Goal: Transaction & Acquisition: Download file/media

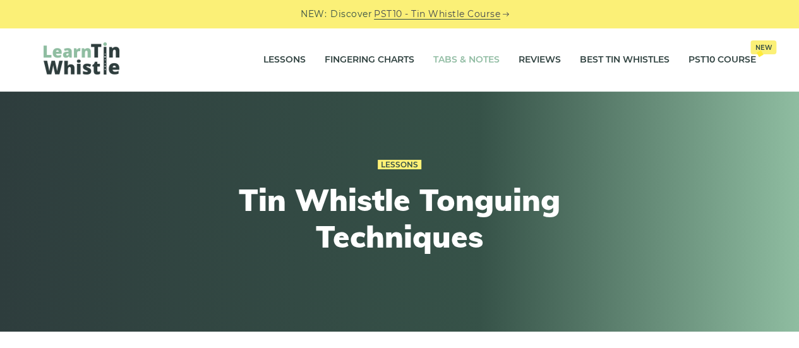
click at [484, 64] on link "Tabs & Notes" at bounding box center [466, 60] width 66 height 32
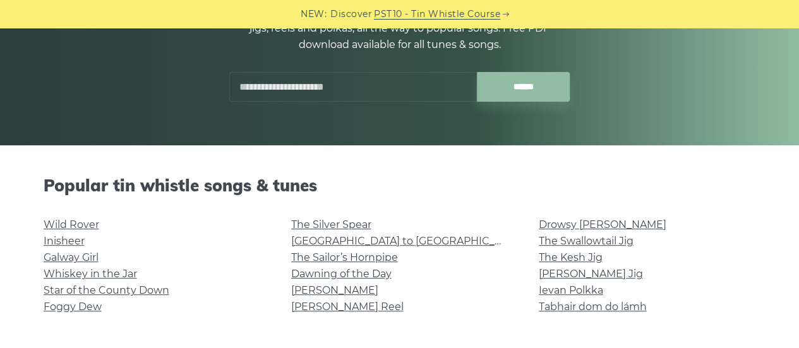
scroll to position [253, 0]
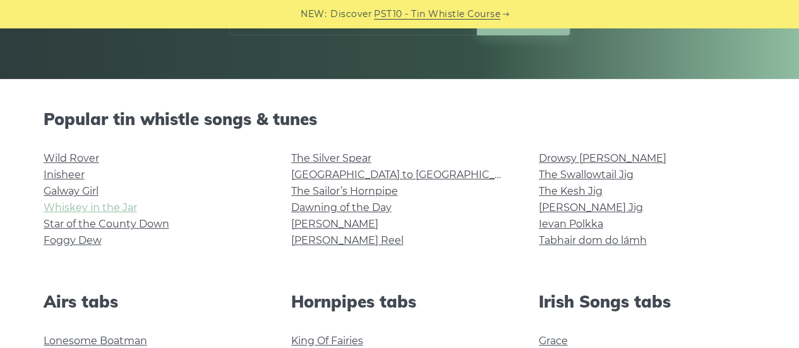
click at [105, 210] on link "Whiskey in the Jar" at bounding box center [90, 207] width 93 height 12
click at [569, 177] on link "The Swallowtail Jig" at bounding box center [586, 175] width 95 height 12
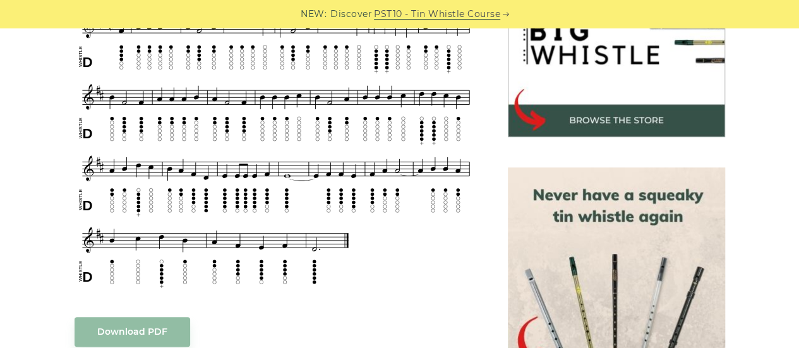
scroll to position [253, 0]
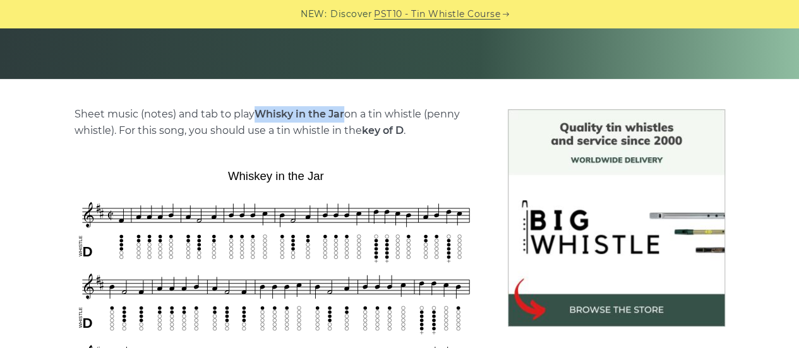
drag, startPoint x: 258, startPoint y: 114, endPoint x: 345, endPoint y: 117, distance: 87.2
click at [344, 117] on strong "Whisky in the Jar" at bounding box center [299, 114] width 90 height 12
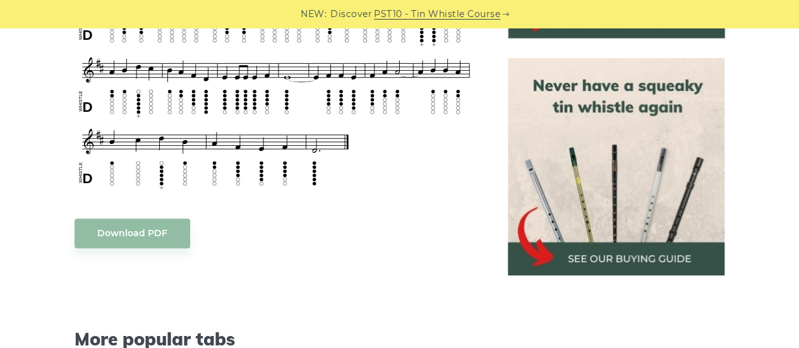
scroll to position [631, 0]
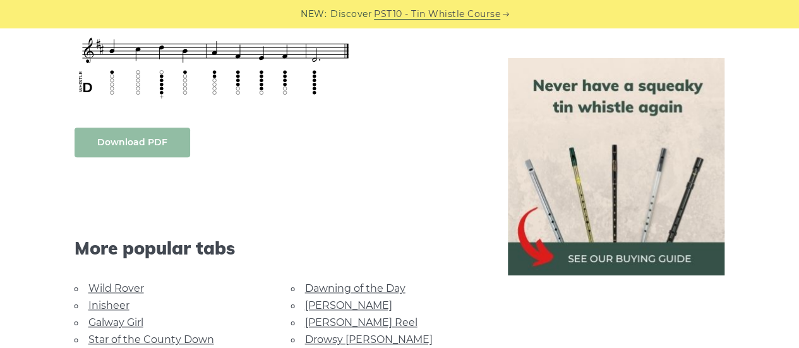
click at [152, 143] on link "Download PDF" at bounding box center [133, 143] width 116 height 30
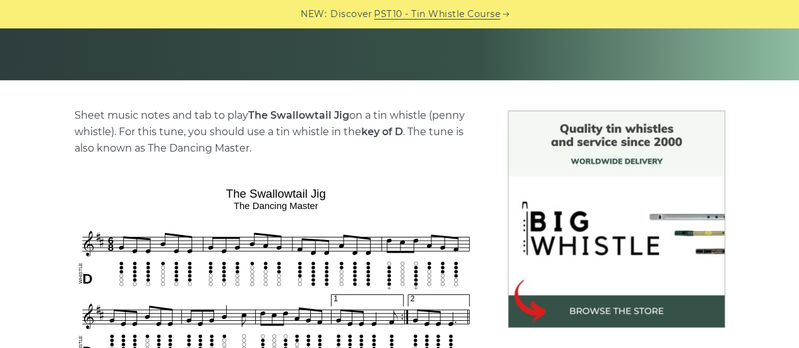
scroll to position [253, 0]
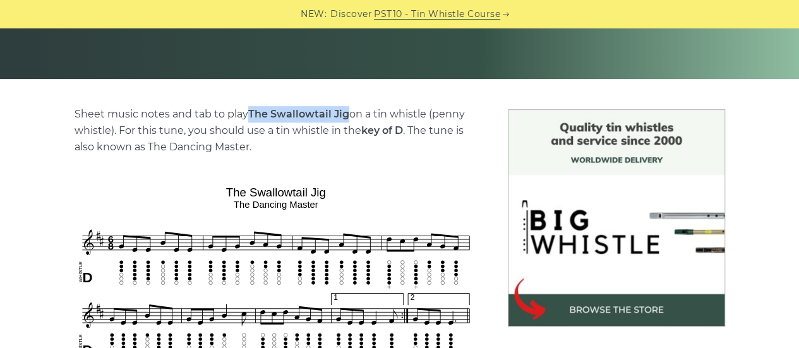
drag, startPoint x: 249, startPoint y: 112, endPoint x: 347, endPoint y: 112, distance: 97.9
click at [347, 112] on strong "The Swallowtail Jig" at bounding box center [298, 114] width 101 height 12
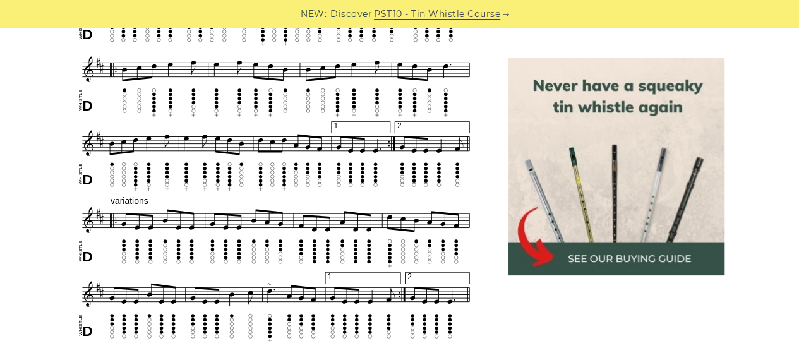
scroll to position [821, 0]
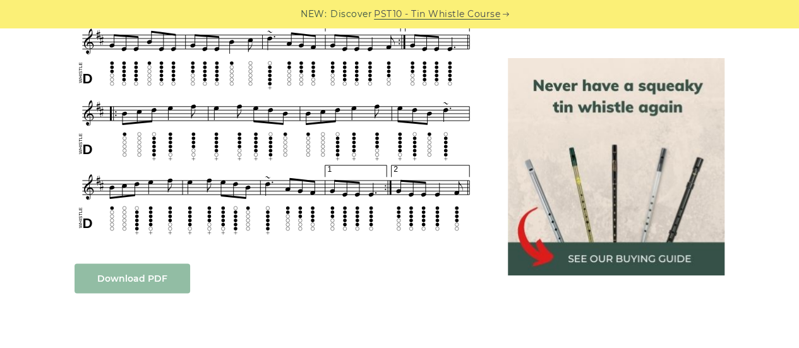
click at [142, 283] on link "Download PDF" at bounding box center [133, 278] width 116 height 30
